Goal: Information Seeking & Learning: Learn about a topic

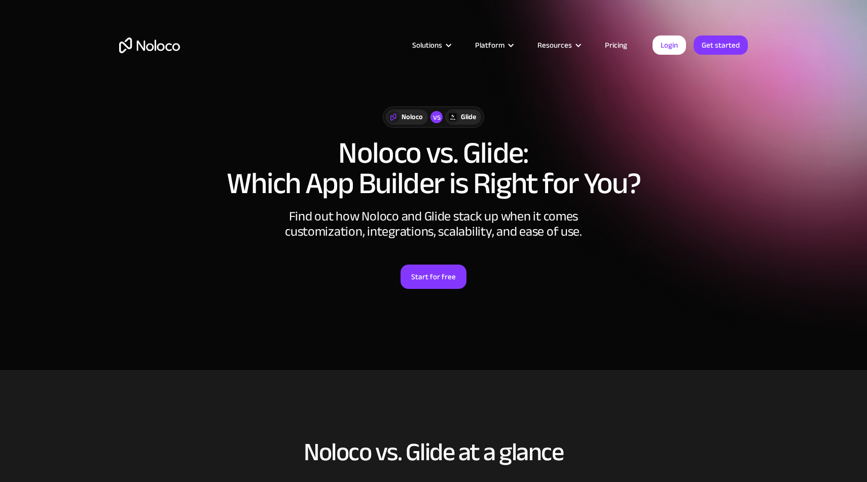
click at [620, 46] on link "Pricing" at bounding box center [616, 45] width 48 height 13
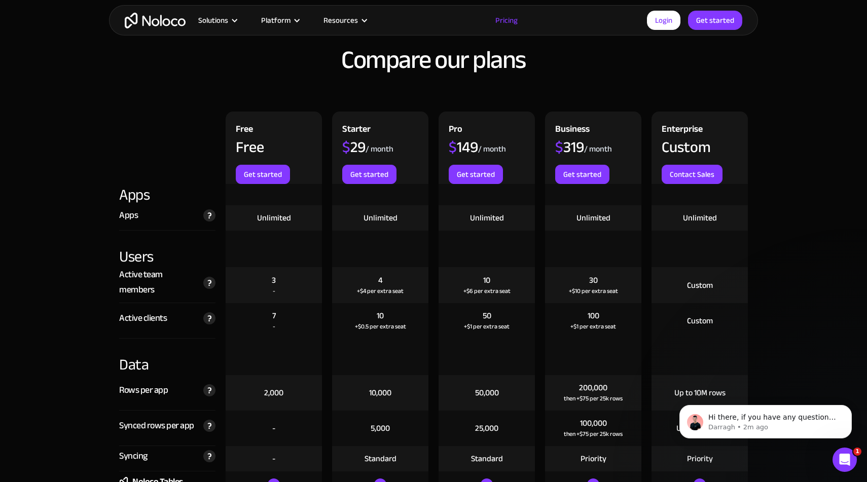
scroll to position [1065, 0]
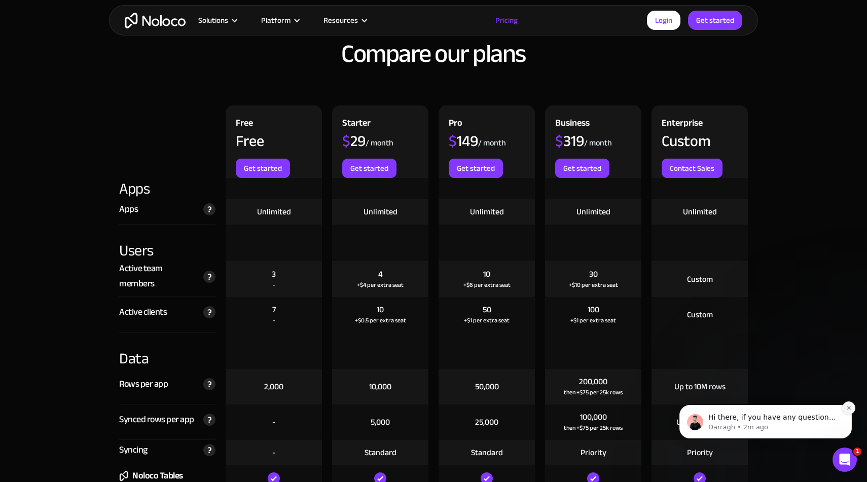
click at [848, 407] on icon "Dismiss notification" at bounding box center [849, 408] width 4 height 4
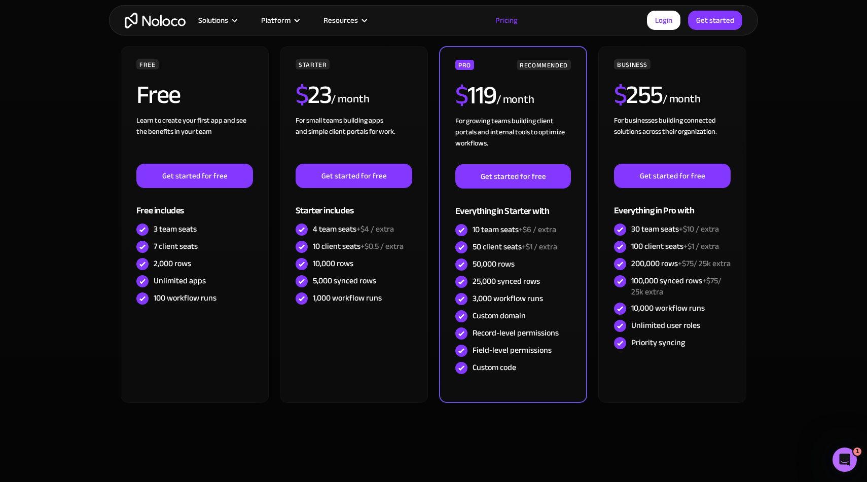
scroll to position [0, 0]
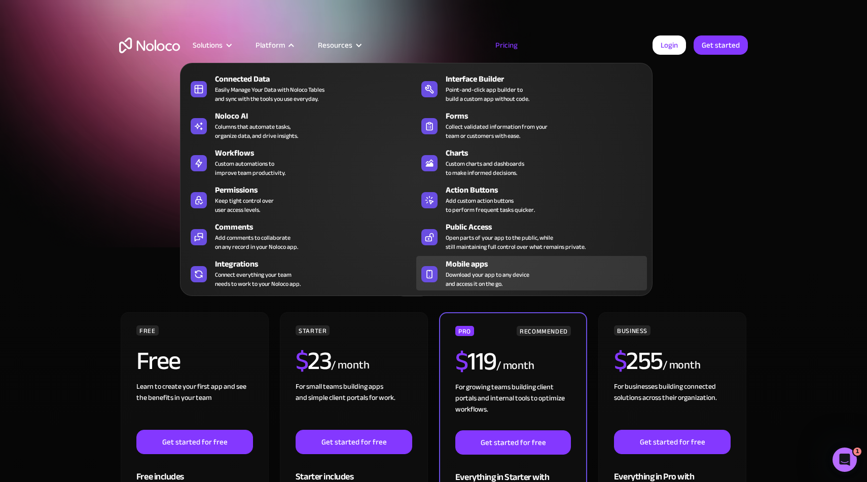
click at [473, 272] on span "Download your app to any device and access it on the go." at bounding box center [488, 279] width 84 height 18
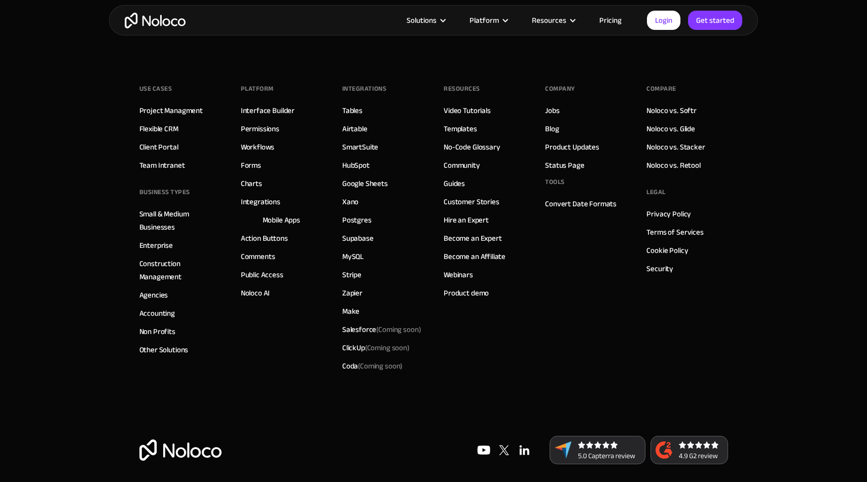
scroll to position [3601, 0]
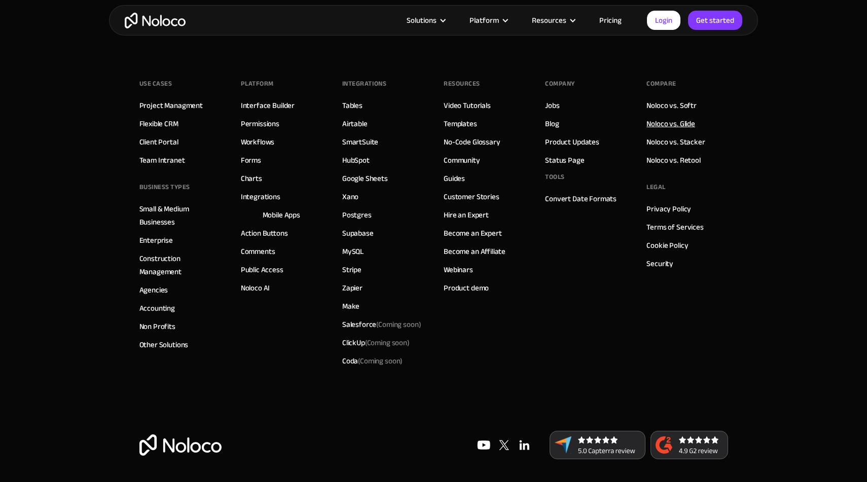
click at [668, 123] on link "Noloco vs. Glide" at bounding box center [670, 123] width 49 height 13
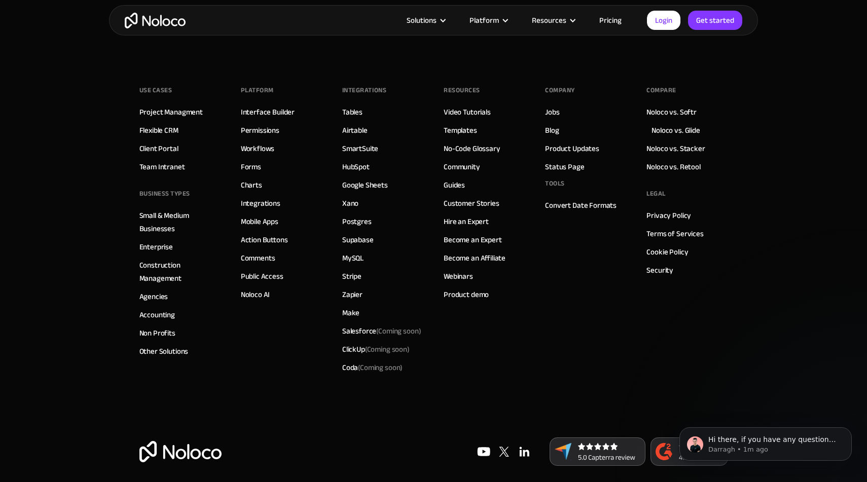
scroll to position [2917, 0]
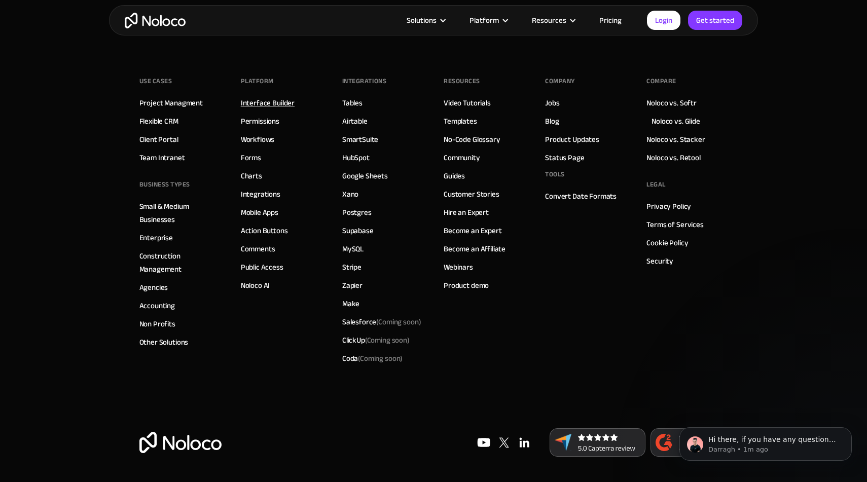
click at [264, 103] on link "Interface Builder" at bounding box center [268, 102] width 54 height 13
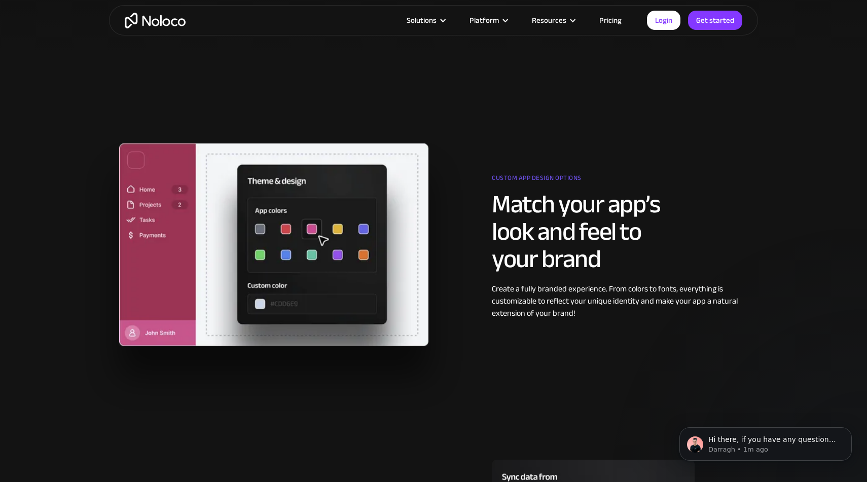
scroll to position [853, 0]
